Goal: Information Seeking & Learning: Check status

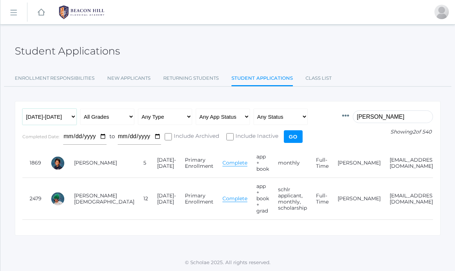
click at [74, 118] on select "Any Year [DATE]-[DATE] [DATE]-[DATE] [DATE]-[DATE] [DATE]-[DATE] [DATE]-[DATE] …" at bounding box center [49, 117] width 54 height 16
select select "[DATE]-[DATE]"
click at [381, 120] on input "martine" at bounding box center [393, 116] width 80 height 13
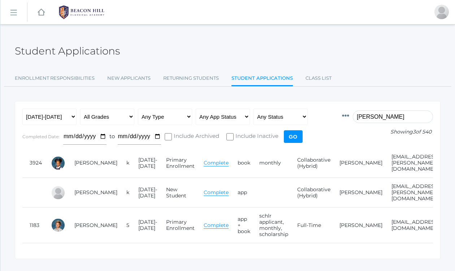
drag, startPoint x: 384, startPoint y: 118, endPoint x: 334, endPoint y: 113, distance: 50.8
click at [334, 113] on form "Id Student Current Grade Grade Year App Type App Status Fee Vol Hour Fee Sweats…" at bounding box center [227, 129] width 411 height 40
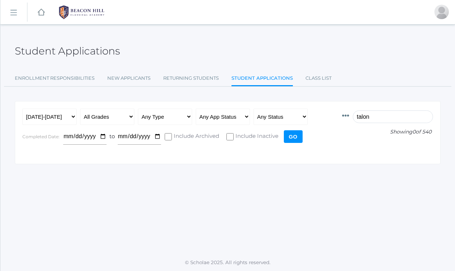
type input "talon"
click at [295, 135] on input "Go" at bounding box center [293, 136] width 19 height 13
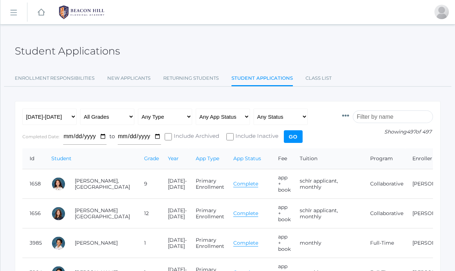
click at [388, 115] on input "search" at bounding box center [393, 116] width 80 height 13
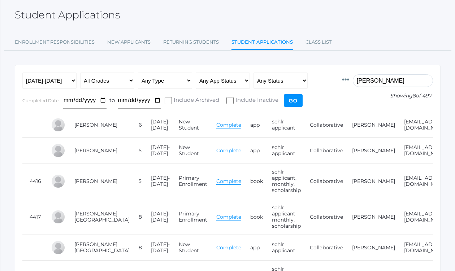
scroll to position [37, 0]
type input "[PERSON_NAME]"
